Goal: Task Accomplishment & Management: Manage account settings

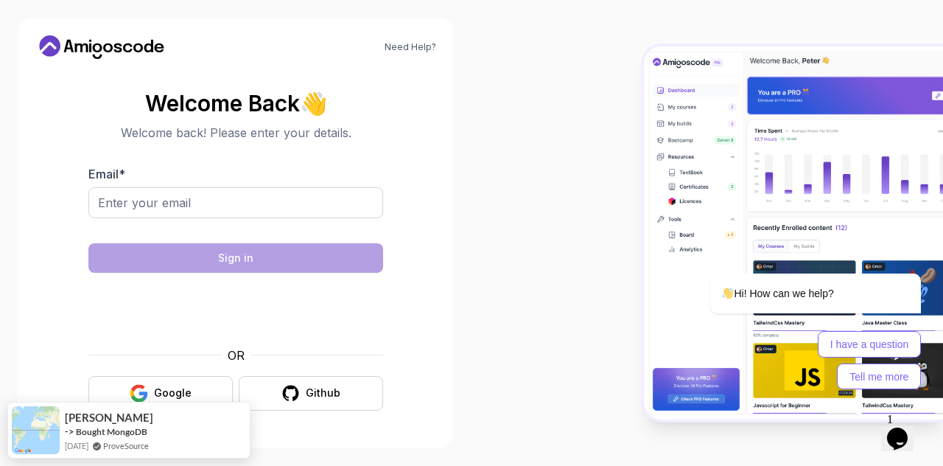
click at [664, 122] on body "Need Help? Welcome Back 👋 Welcome back! Please enter your details. Email * Sign…" at bounding box center [471, 233] width 943 height 466
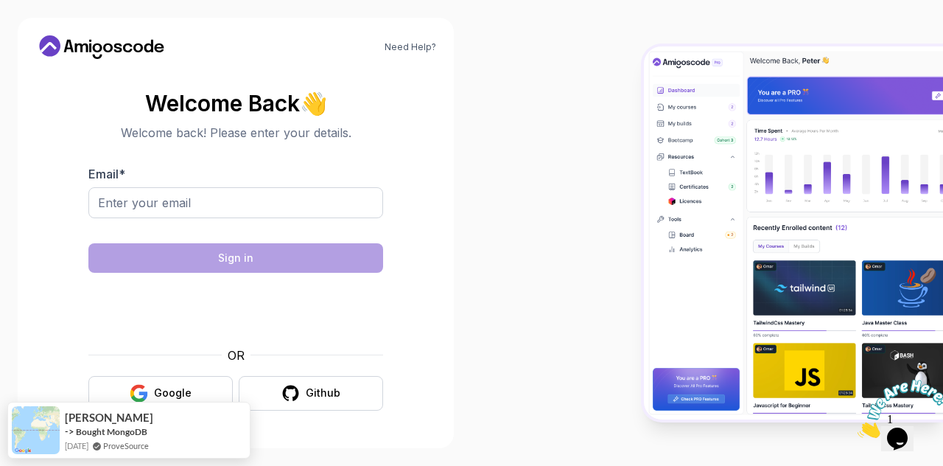
click at [262, 221] on div at bounding box center [235, 227] width 295 height 13
click at [265, 211] on input "Email *" at bounding box center [235, 202] width 295 height 31
type input "[EMAIL_ADDRESS][DOMAIN_NAME]"
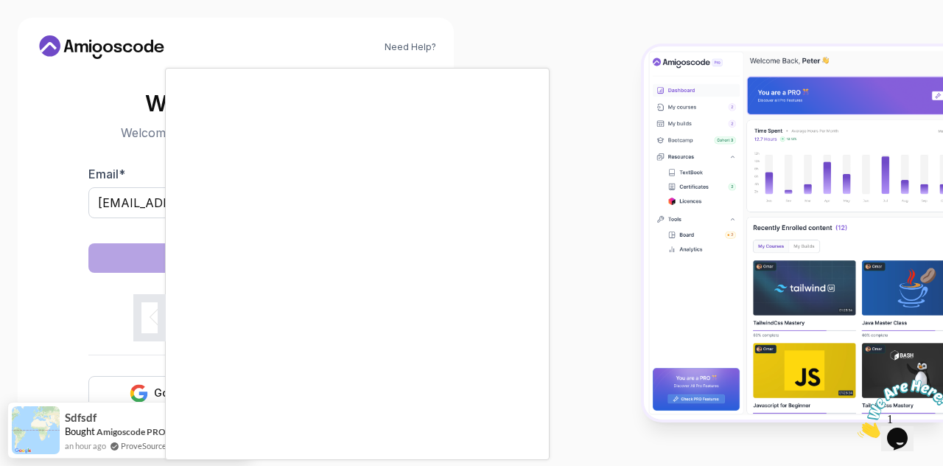
click at [661, 126] on body "Need Help? Welcome Back 👋 Welcome back! Please enter your details. Email * mark…" at bounding box center [471, 233] width 943 height 466
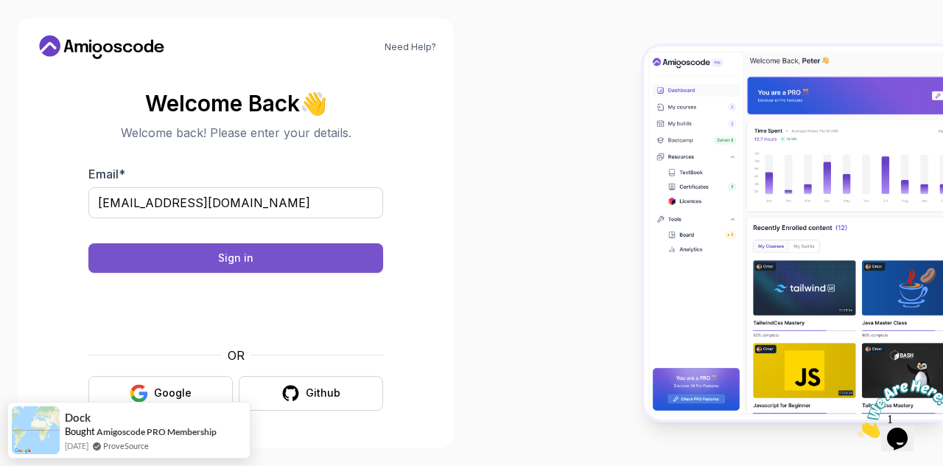
click at [243, 263] on div "Sign in" at bounding box center [235, 257] width 35 height 15
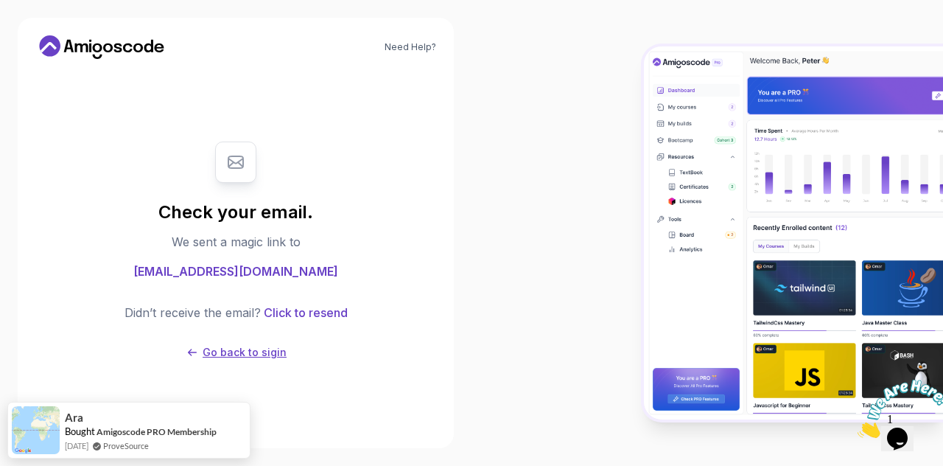
click at [217, 357] on p "Go back to sigin" at bounding box center [245, 352] width 84 height 15
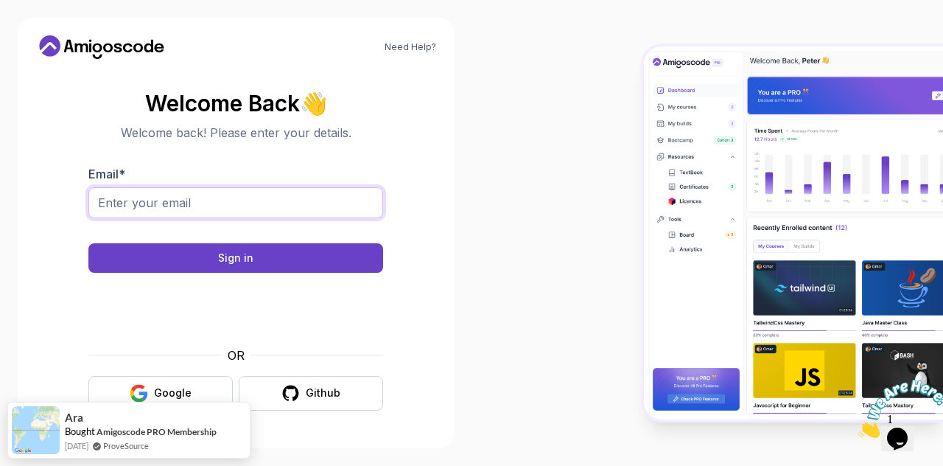
click at [229, 197] on input "Email *" at bounding box center [235, 202] width 295 height 31
type input "[EMAIL_ADDRESS][DOMAIN_NAME]"
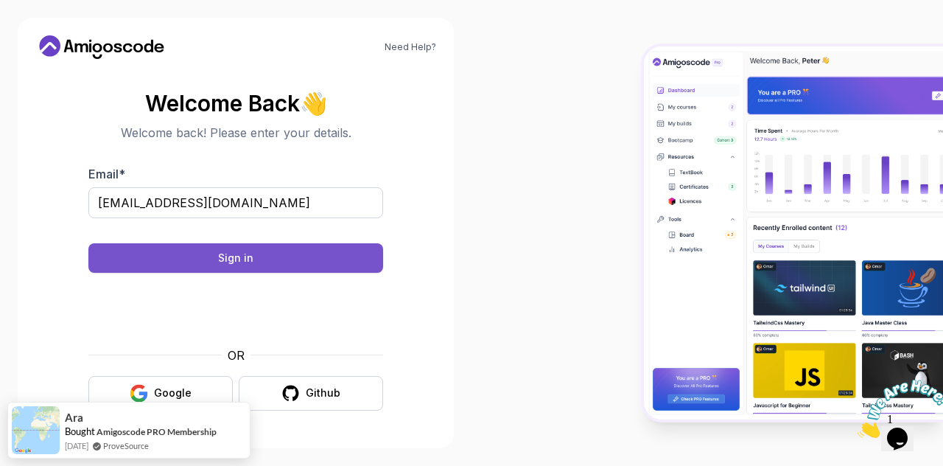
click at [164, 253] on button "Sign in" at bounding box center [235, 257] width 295 height 29
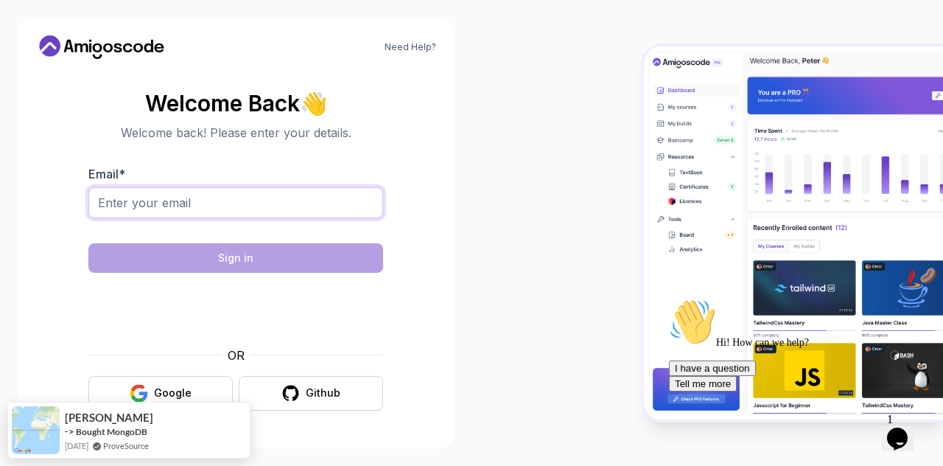
click at [179, 193] on input "Email *" at bounding box center [235, 202] width 295 height 31
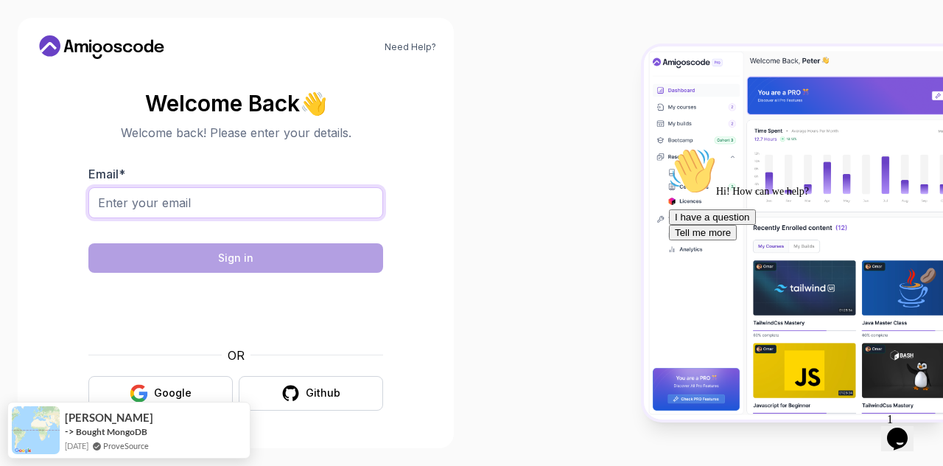
type input "[EMAIL_ADDRESS][DOMAIN_NAME]"
